Goal: Task Accomplishment & Management: Manage account settings

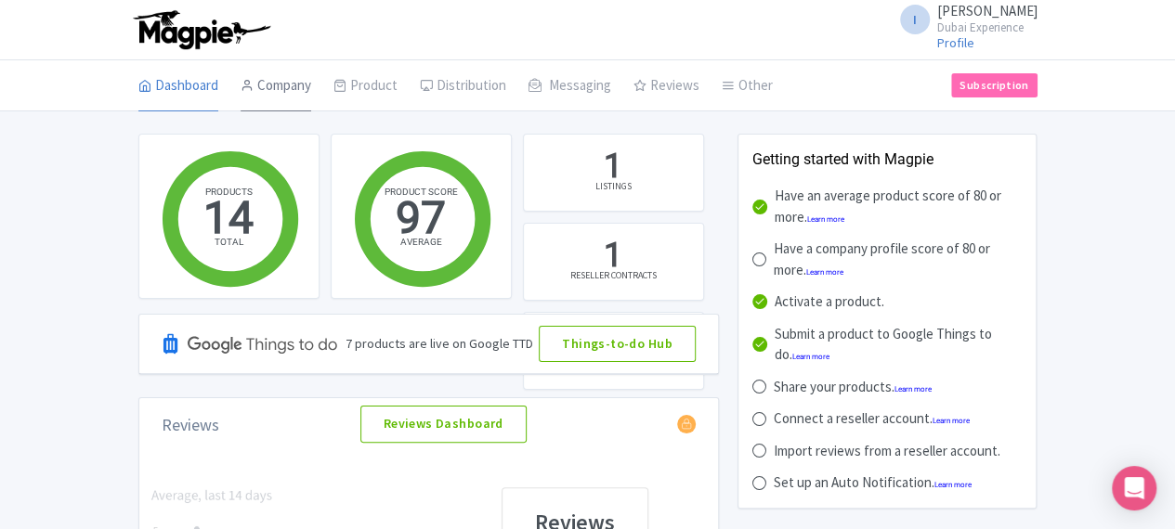
click at [240, 78] on link "Company" at bounding box center [275, 86] width 71 height 52
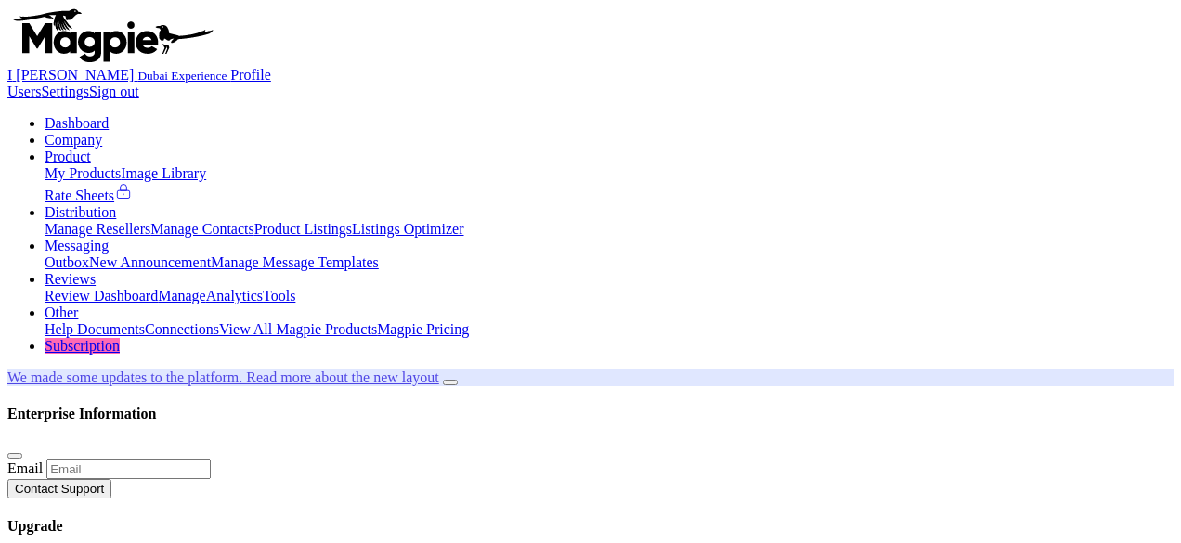
click at [121, 165] on link "My Products" at bounding box center [83, 173] width 76 height 16
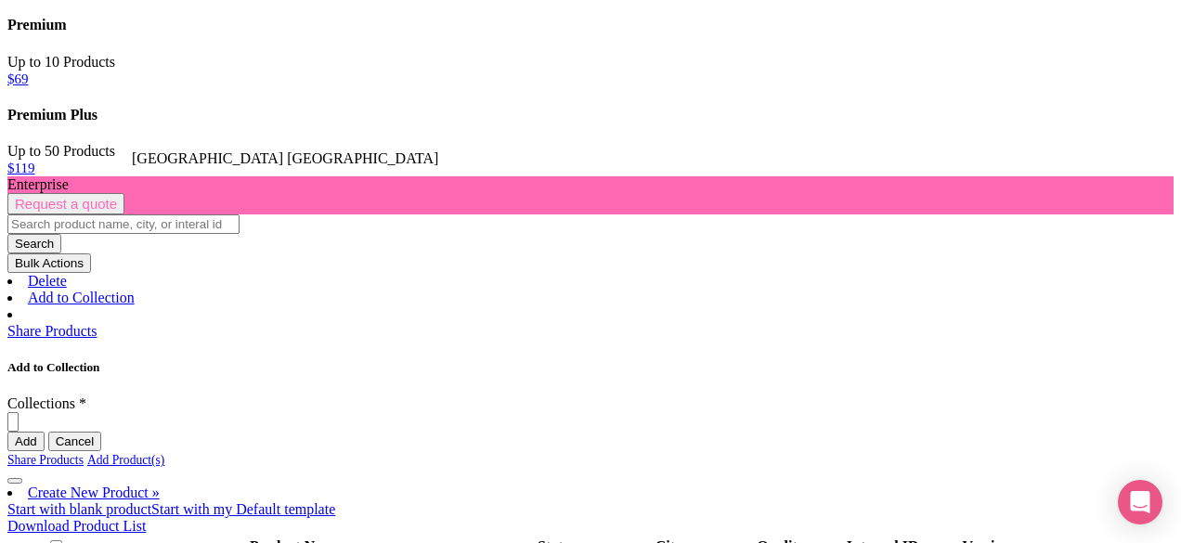
scroll to position [659, 0]
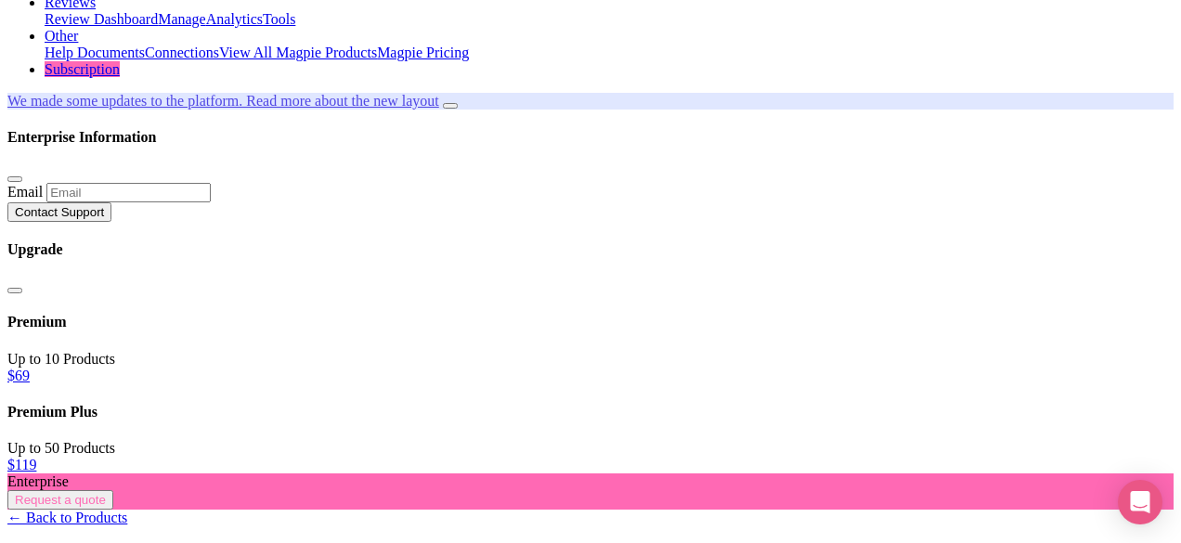
scroll to position [279, 0]
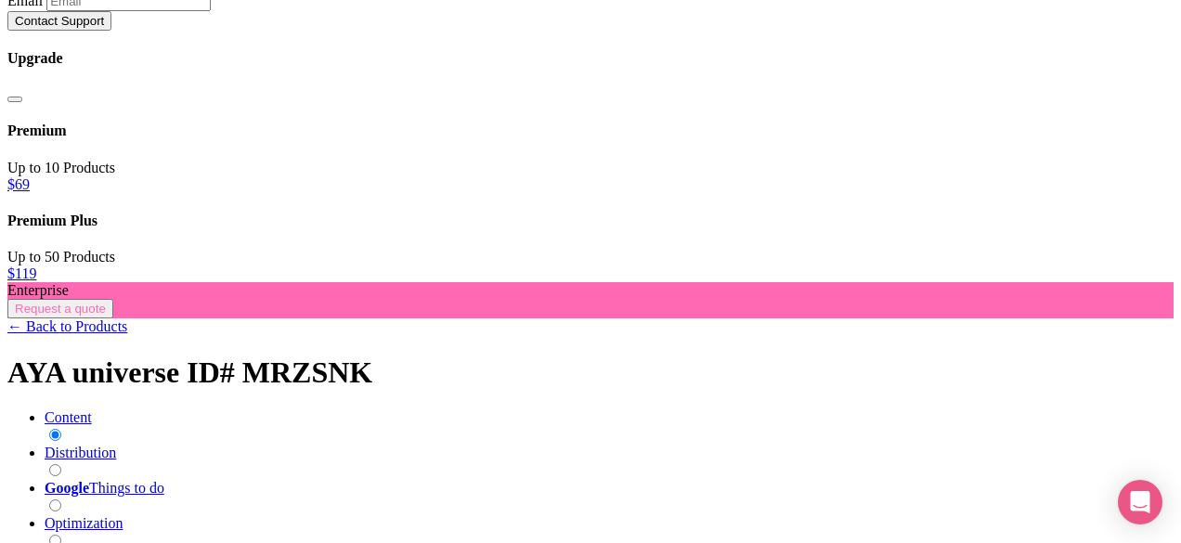
scroll to position [539, 0]
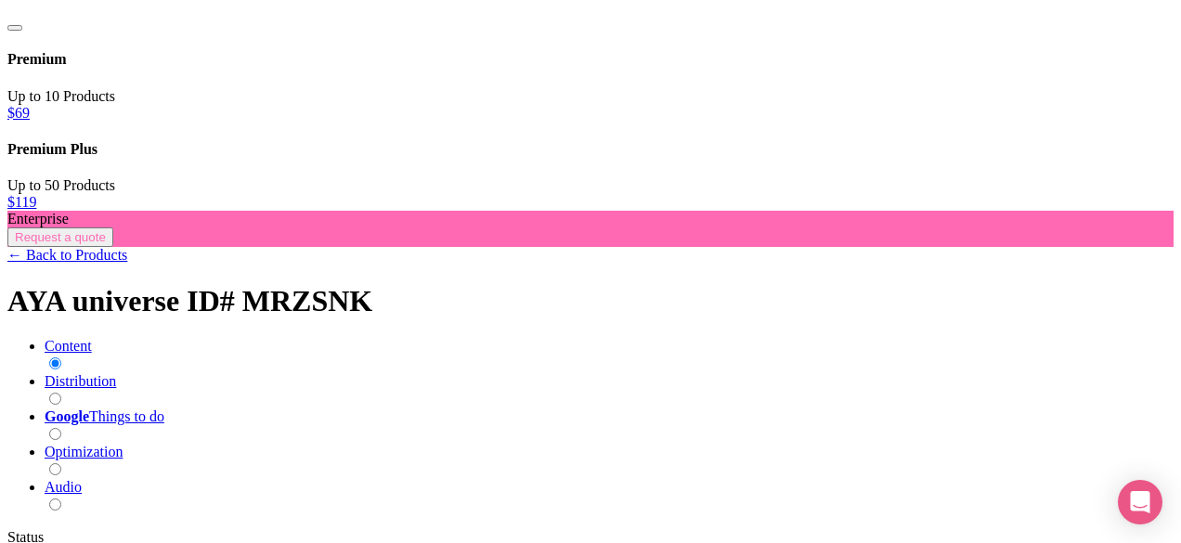
paste input "4"
type input "184"
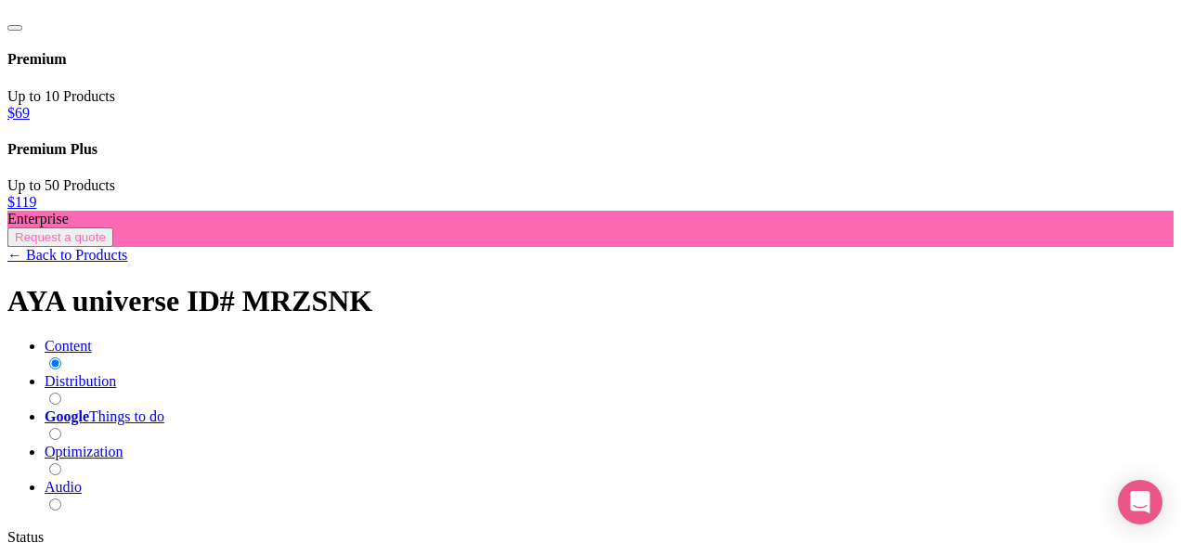
type input "Saving..."
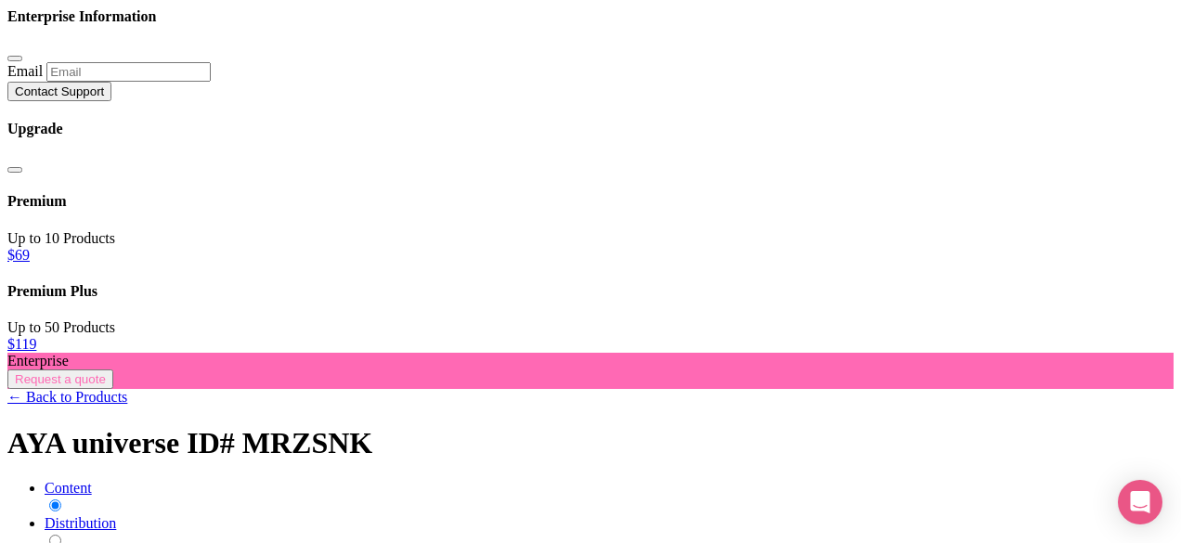
scroll to position [354, 0]
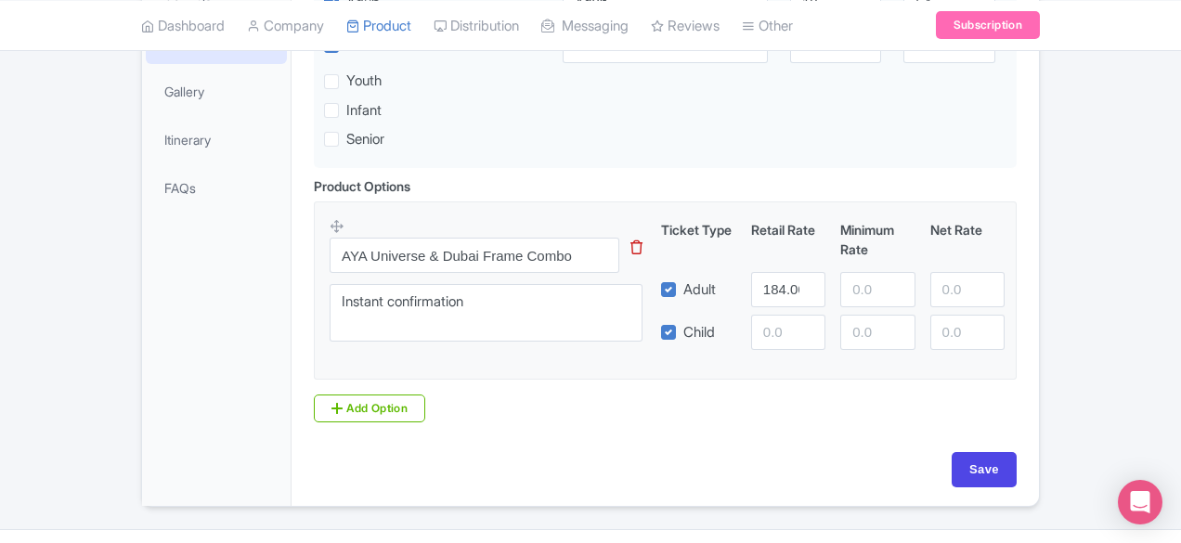
scroll to position [539, 0]
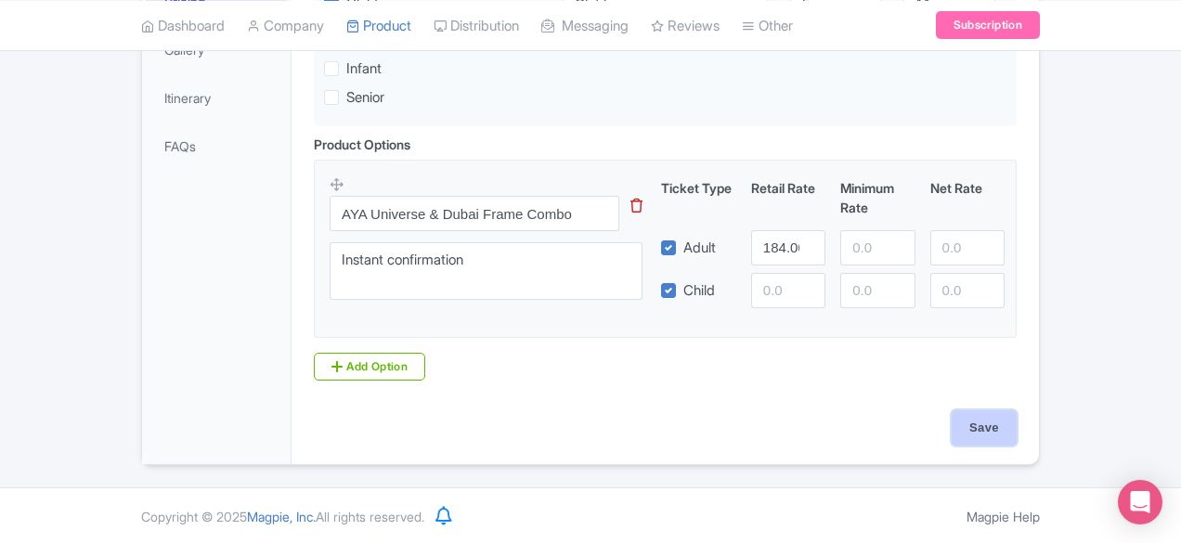
click at [1017, 422] on input "Save" at bounding box center [984, 427] width 65 height 35
type input "Saving..."
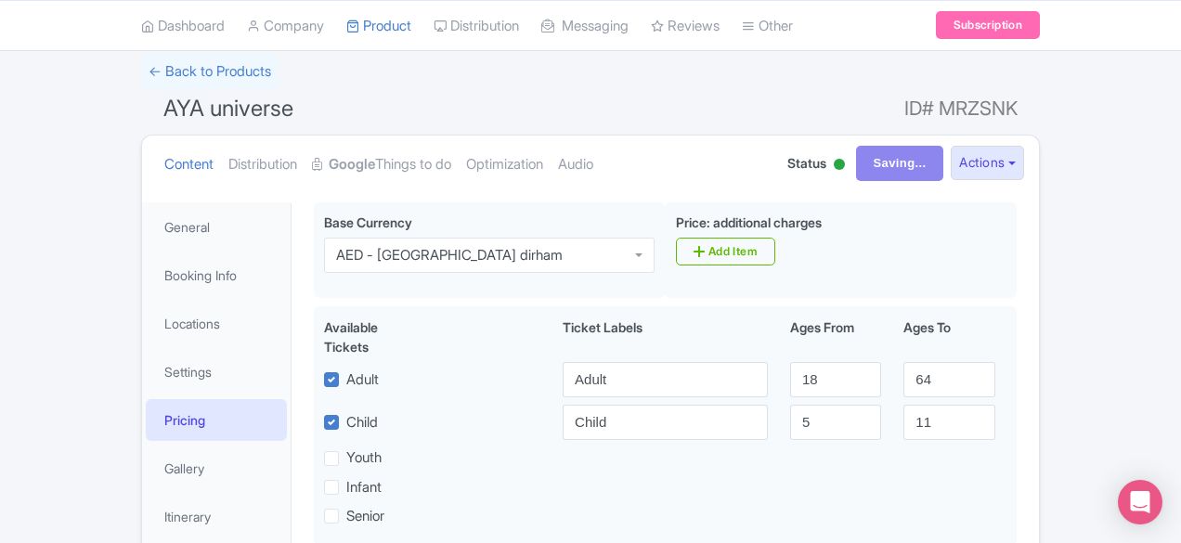
scroll to position [0, 0]
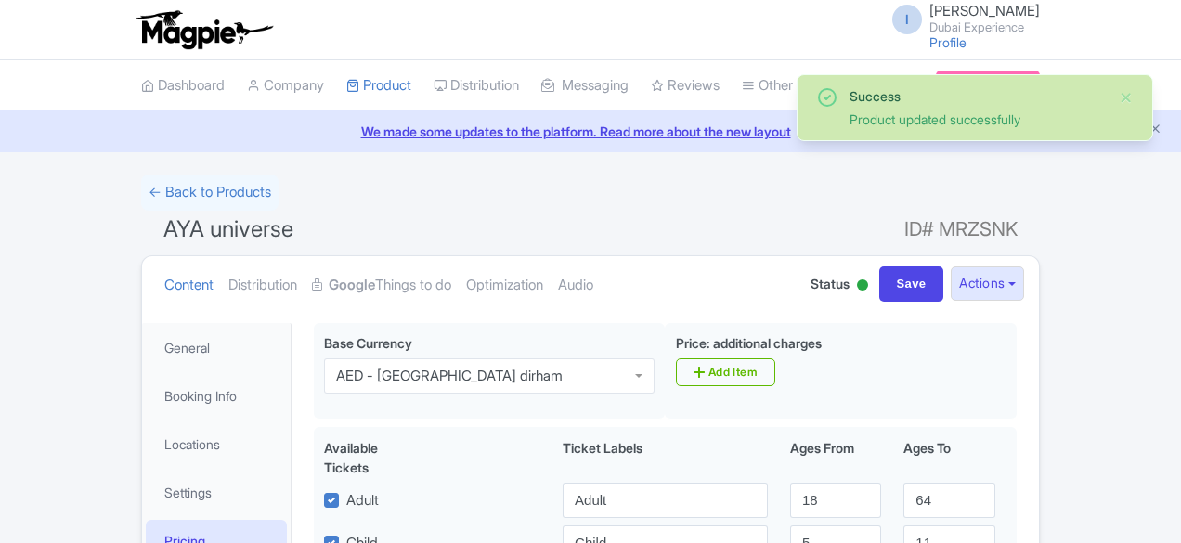
scroll to position [322, 0]
